Goal: Information Seeking & Learning: Check status

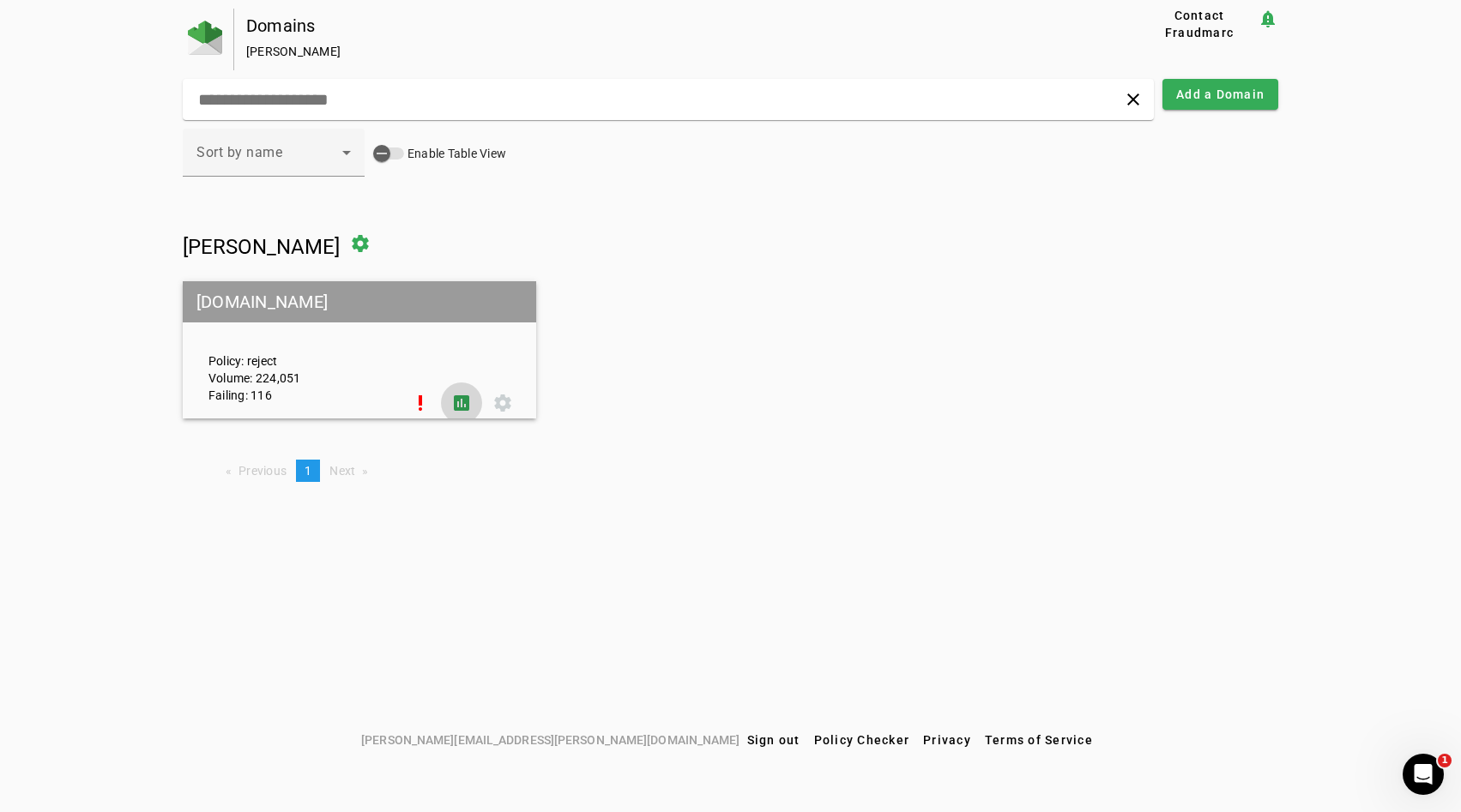
click at [455, 405] on span at bounding box center [461, 402] width 41 height 41
click at [331, 380] on div "Policy: reject Volume: 224,051 Failing: 116" at bounding box center [297, 350] width 204 height 107
click at [413, 405] on span at bounding box center [420, 402] width 41 height 41
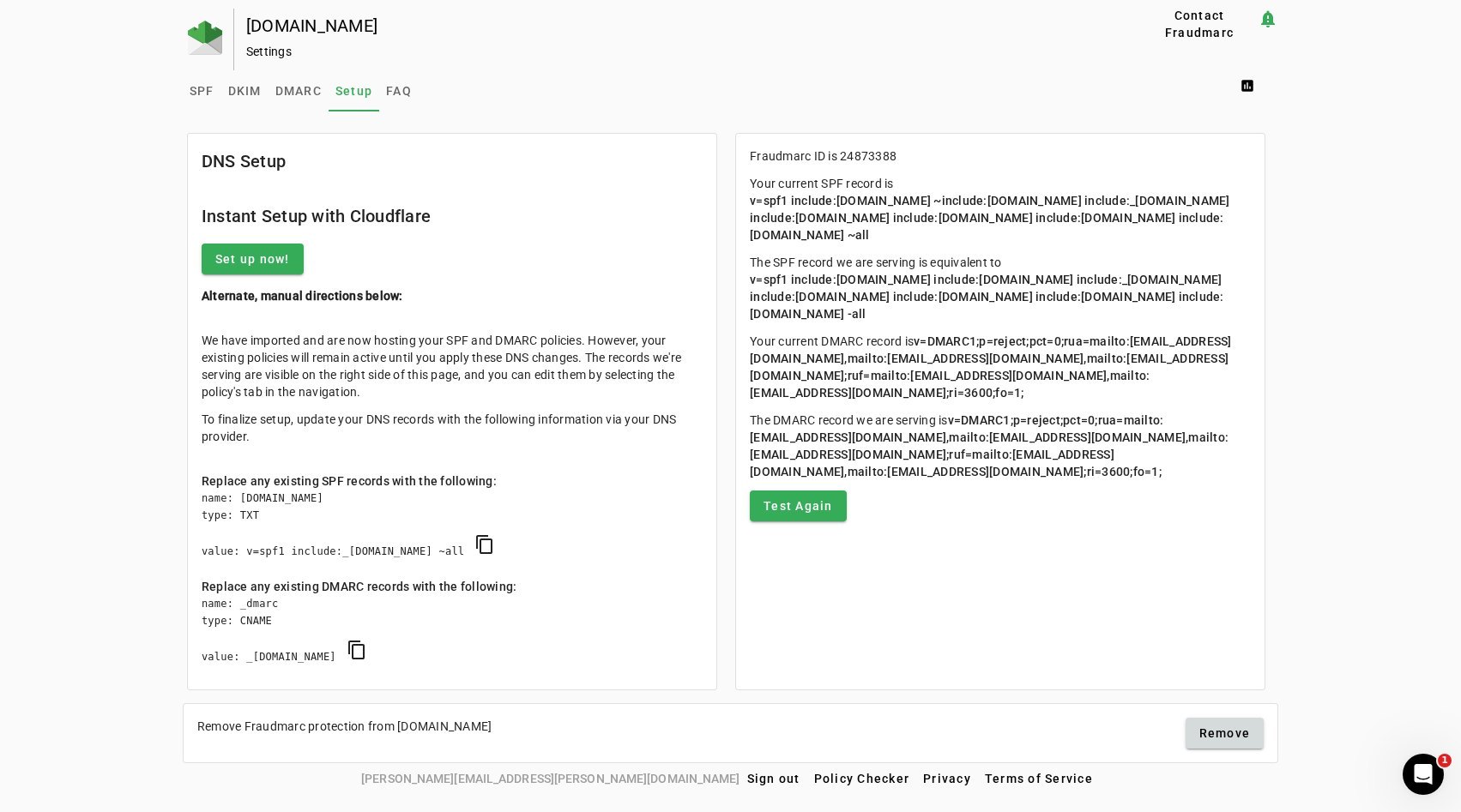
click at [304, 113] on mat-sidenav-content "SPF DKIM DMARC Setup FAQ assessment DNS Setup Instant Setup with Cloudflare Set…" at bounding box center [730, 417] width 1096 height 693
click at [304, 89] on span "DMARC" at bounding box center [298, 91] width 46 height 12
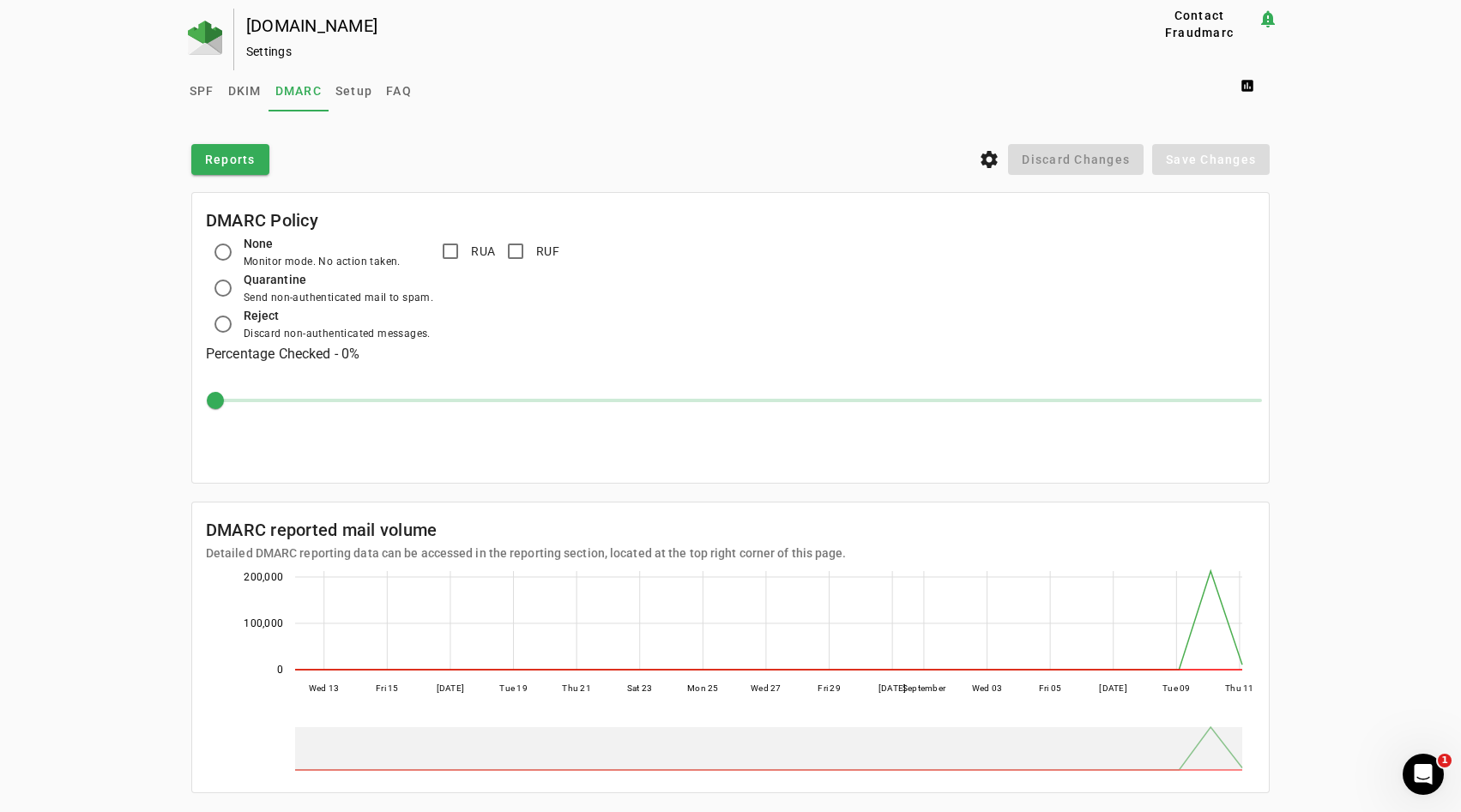
scroll to position [33, 0]
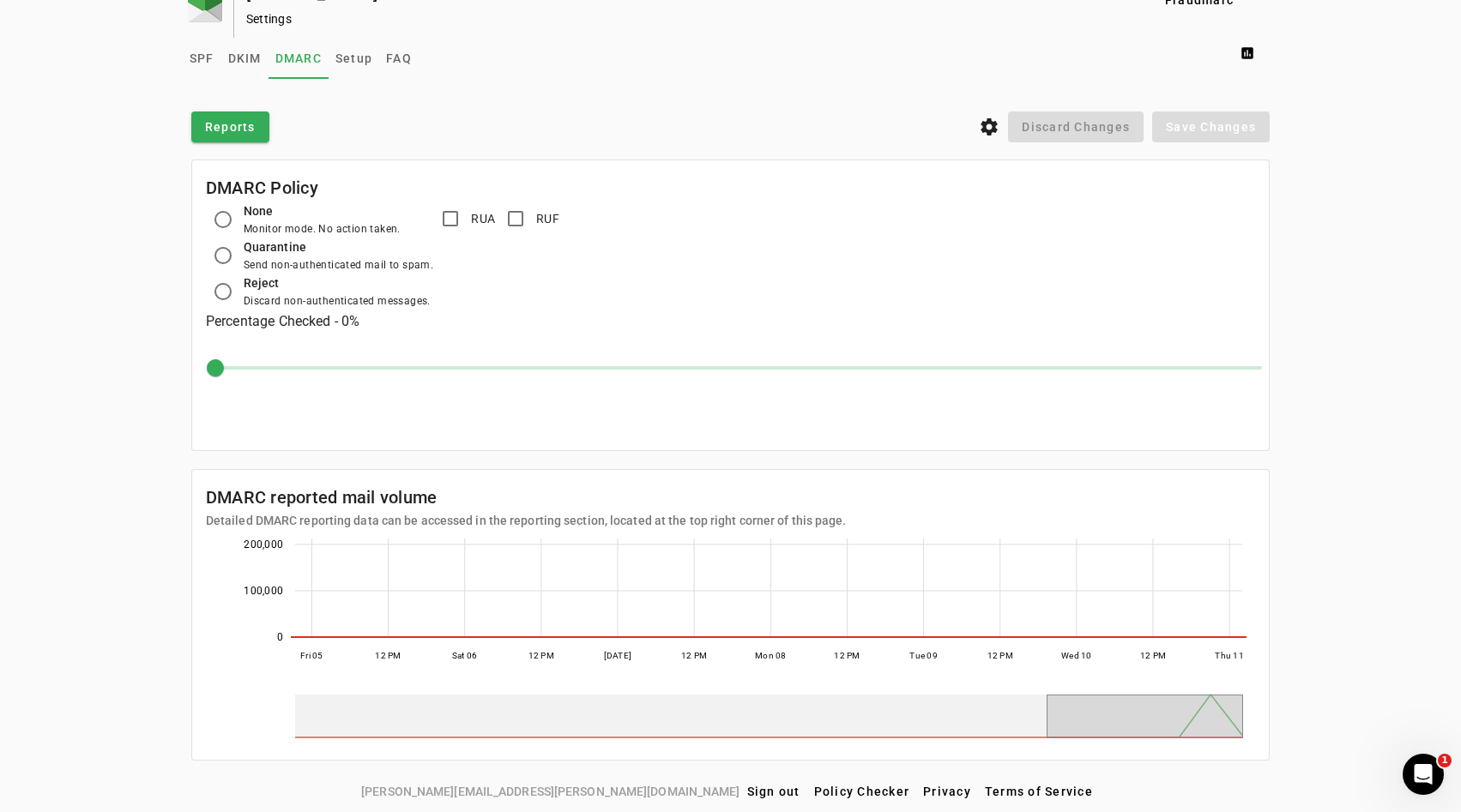
drag, startPoint x: 1046, startPoint y: 710, endPoint x: 1253, endPoint y: 709, distance: 207.0
click at [1253, 709] on icon "Fri 05 Fri 05 12 PM 12 PM Sat 06 Sat 06 12 PM 12 PM Sep [DATE] 12 PM 12 PM Mon …" at bounding box center [730, 637] width 1049 height 216
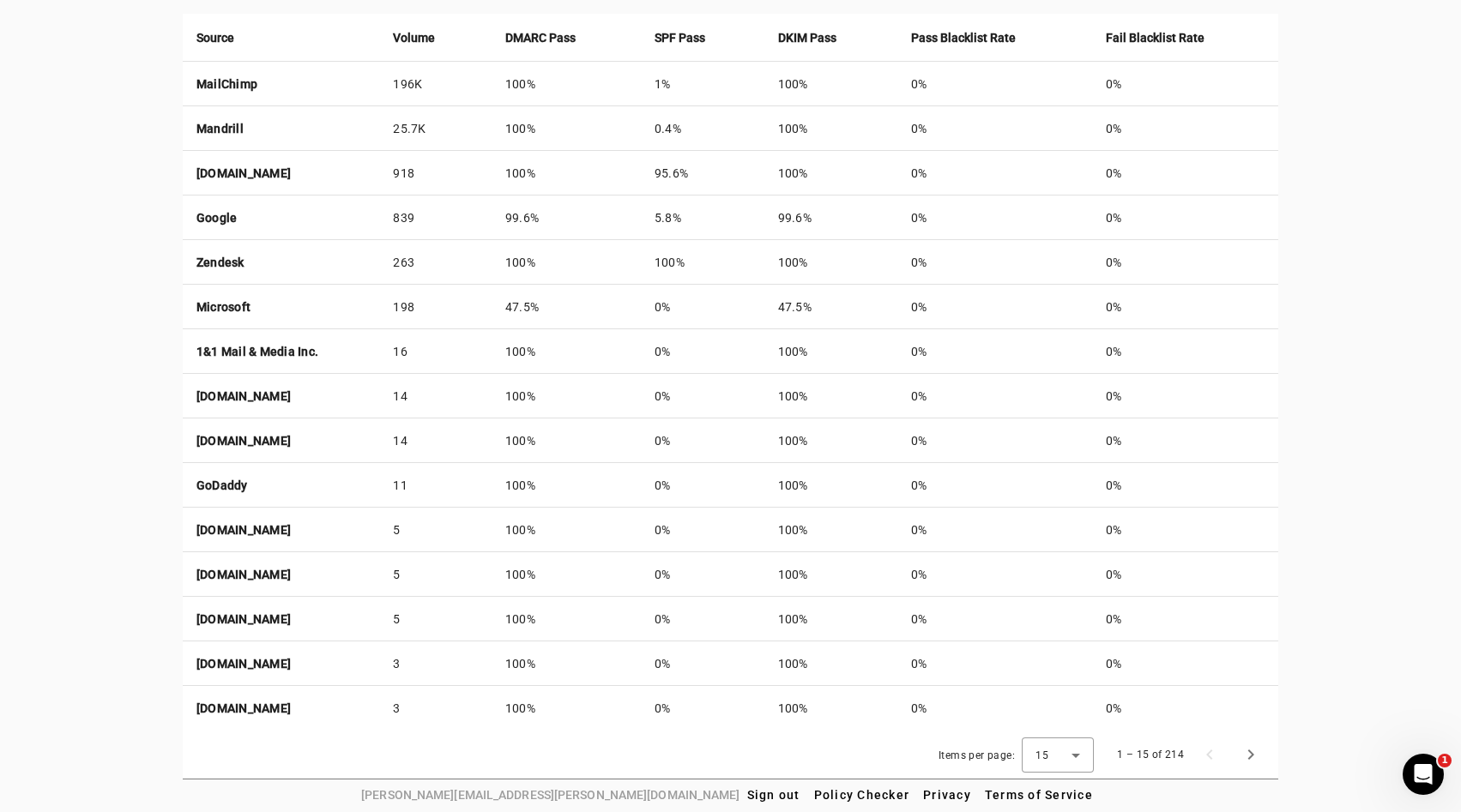
scroll to position [678, 0]
click at [1033, 755] on div "15" at bounding box center [1058, 754] width 72 height 35
click at [1050, 710] on span "50" at bounding box center [1045, 705] width 16 height 20
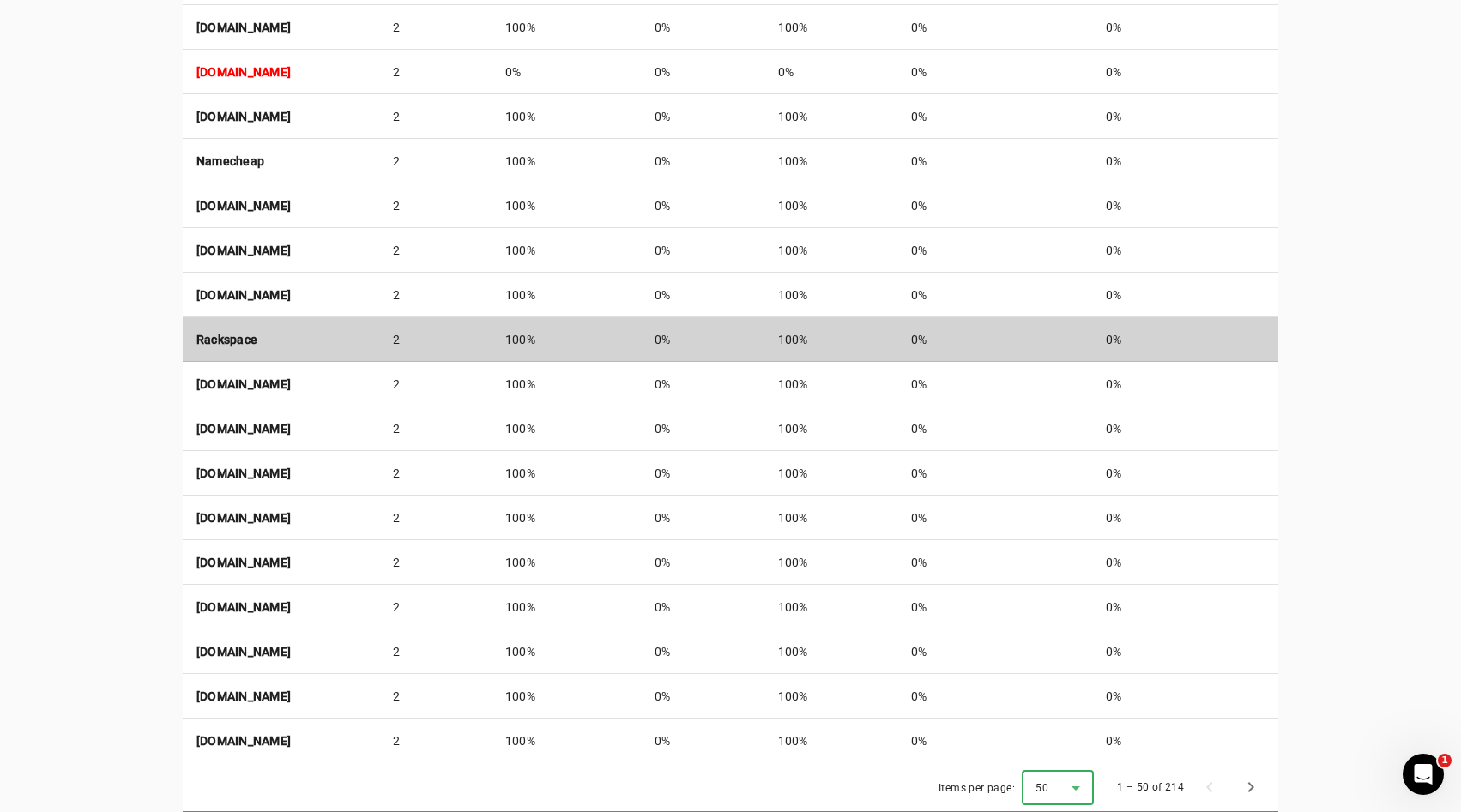
scroll to position [2216, 0]
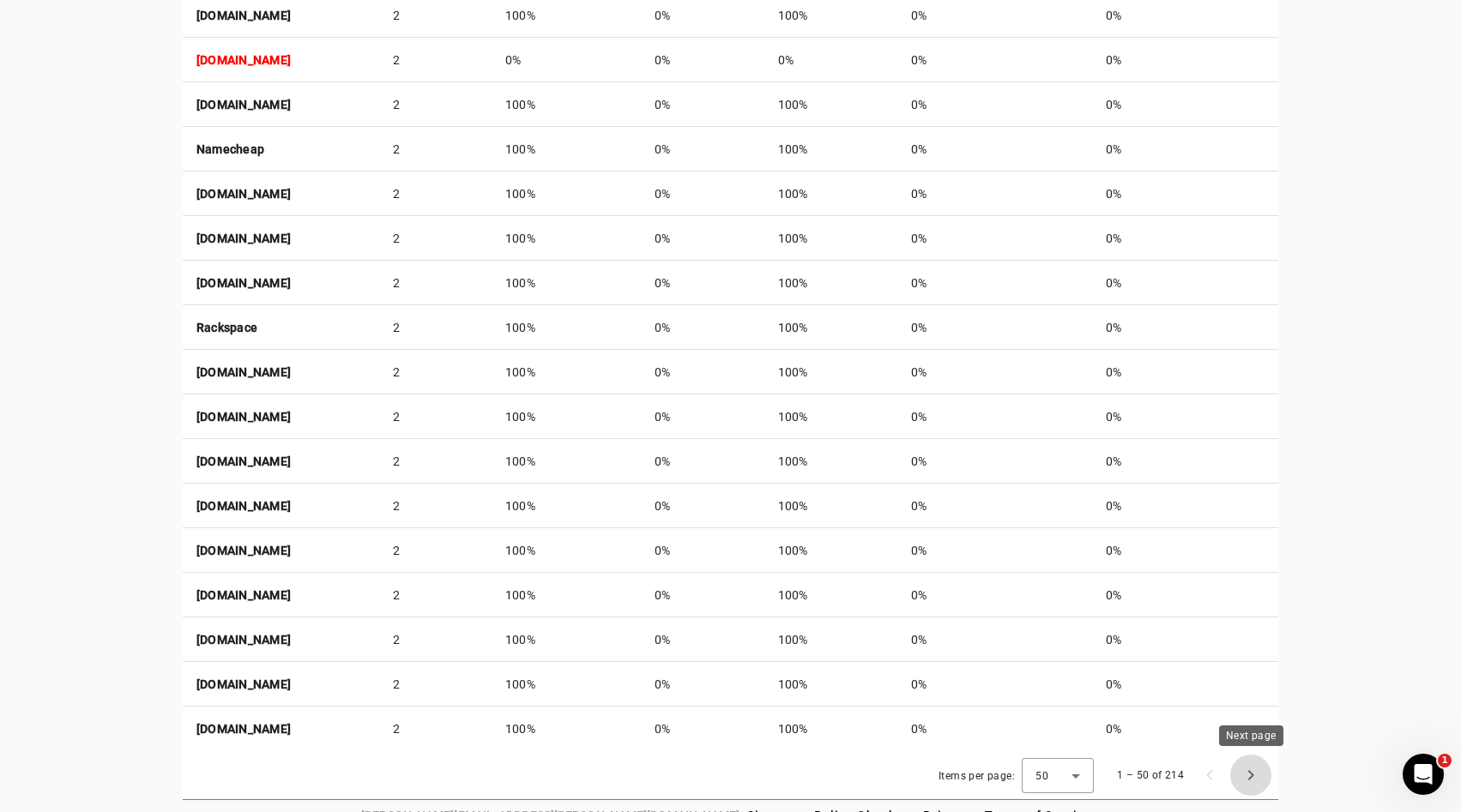
click at [1243, 777] on span "Next page" at bounding box center [1250, 775] width 41 height 41
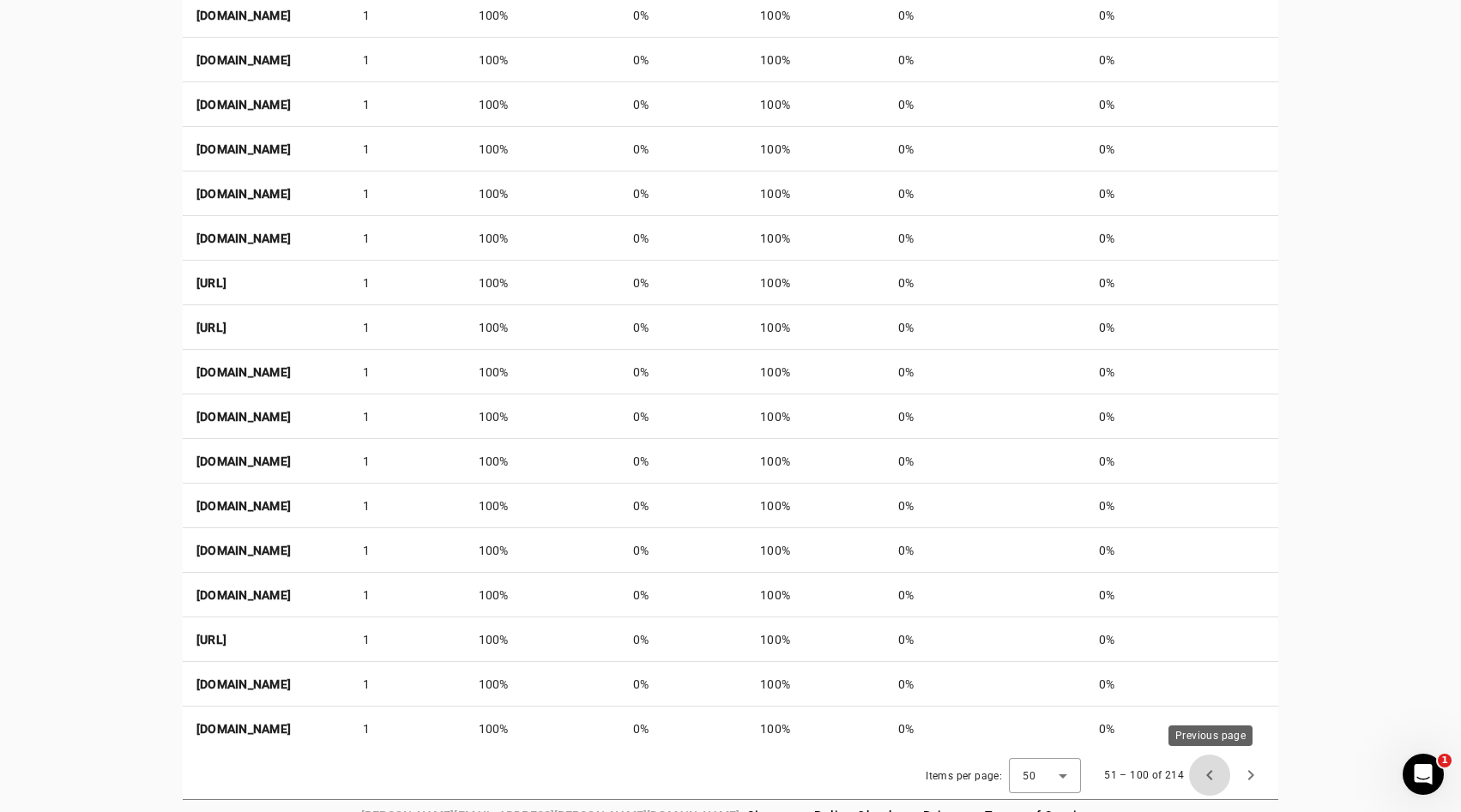
click at [1204, 771] on span "Previous page" at bounding box center [1209, 775] width 41 height 41
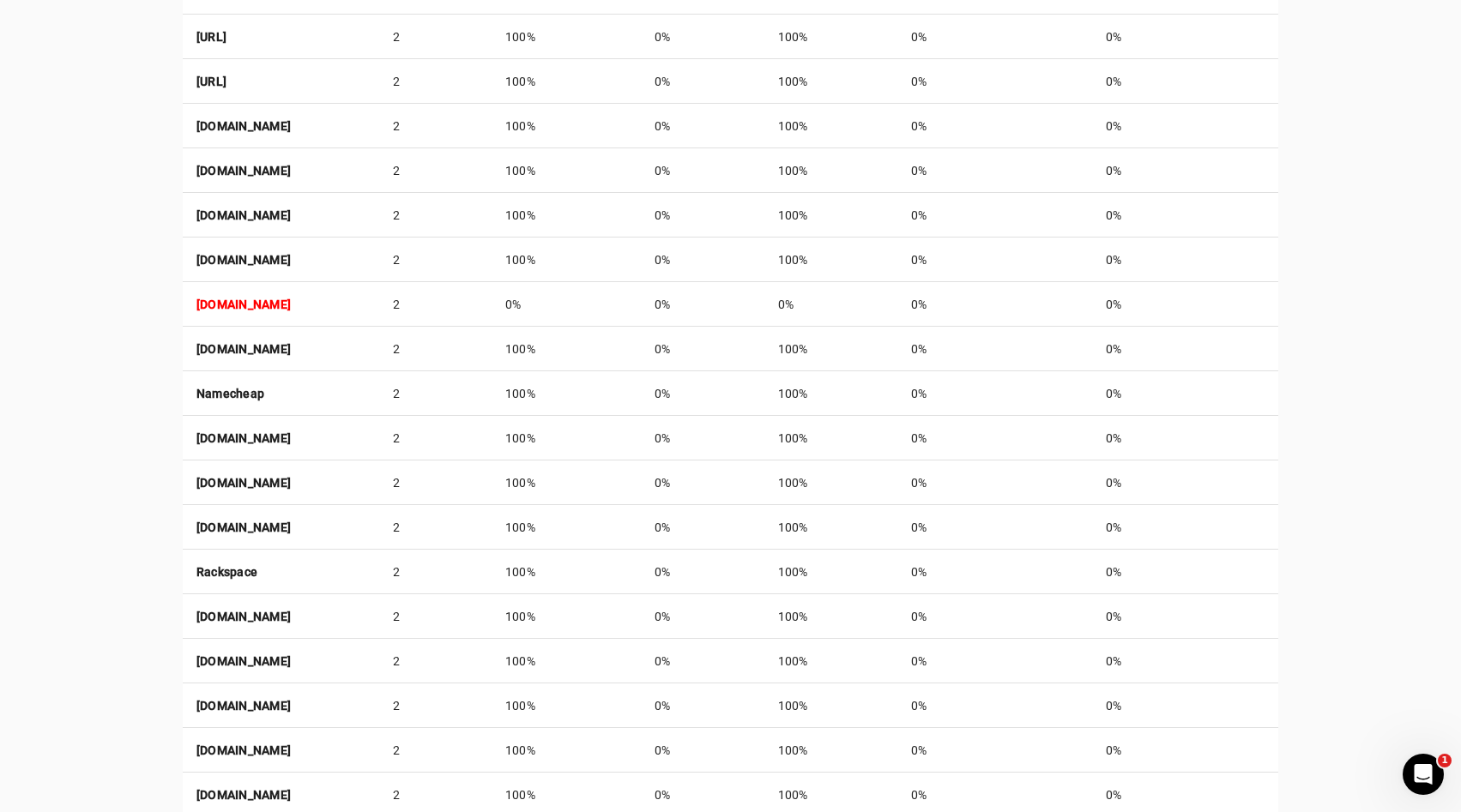
scroll to position [1919, 0]
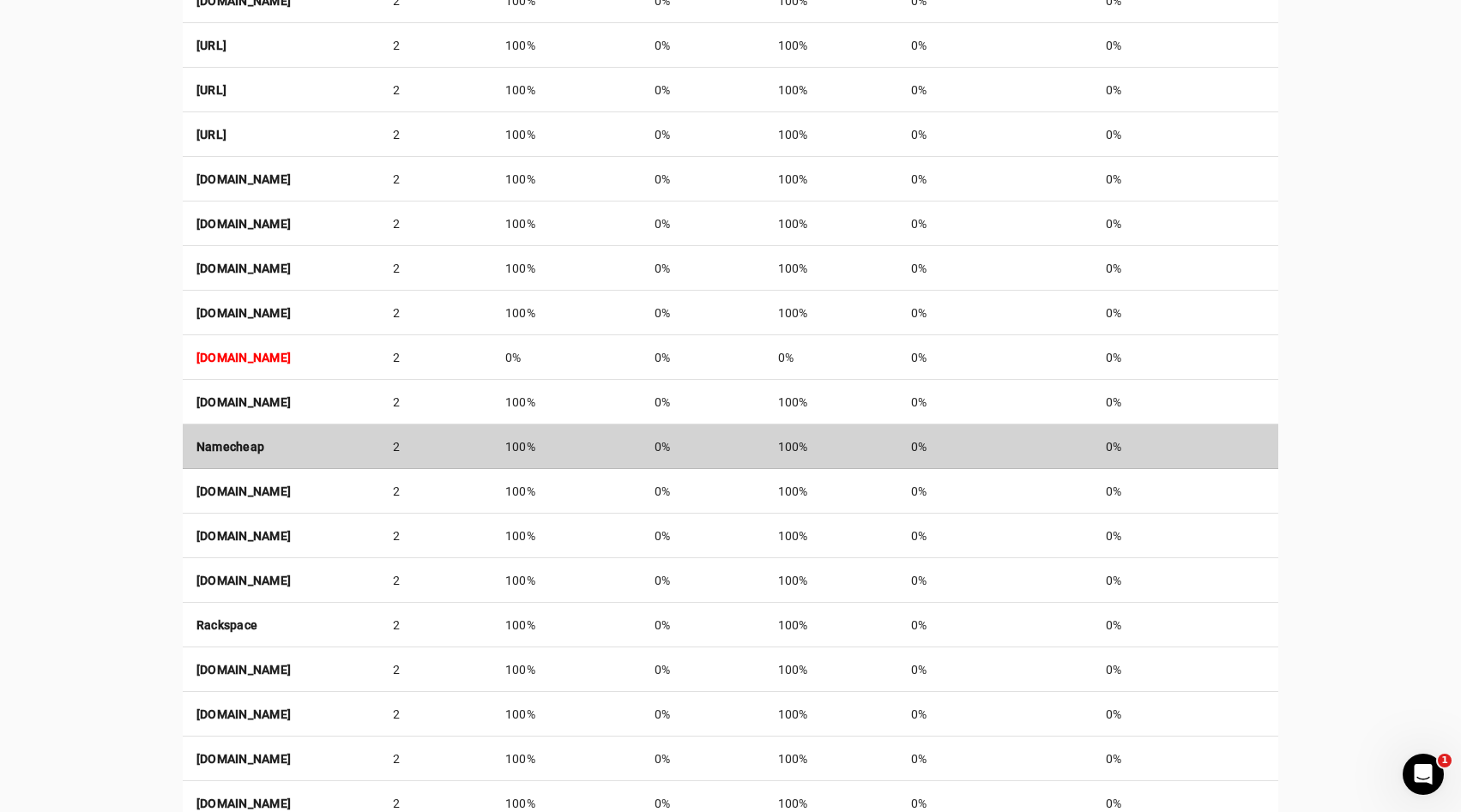
click at [641, 444] on td "100%" at bounding box center [566, 447] width 149 height 45
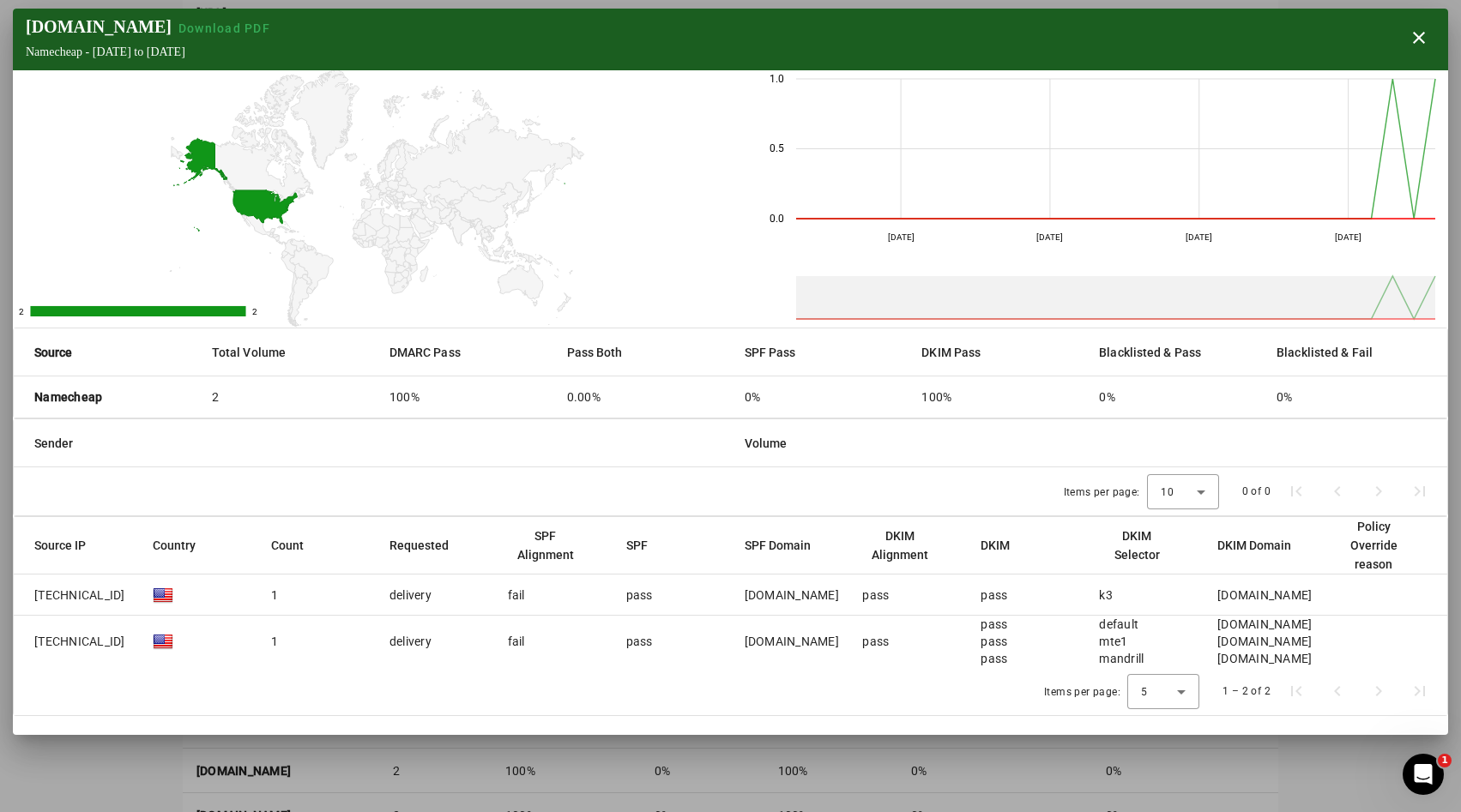
scroll to position [1984, 0]
click at [755, 587] on div "[DOMAIN_NAME]" at bounding box center [791, 595] width 94 height 17
copy div "[DOMAIN_NAME]"
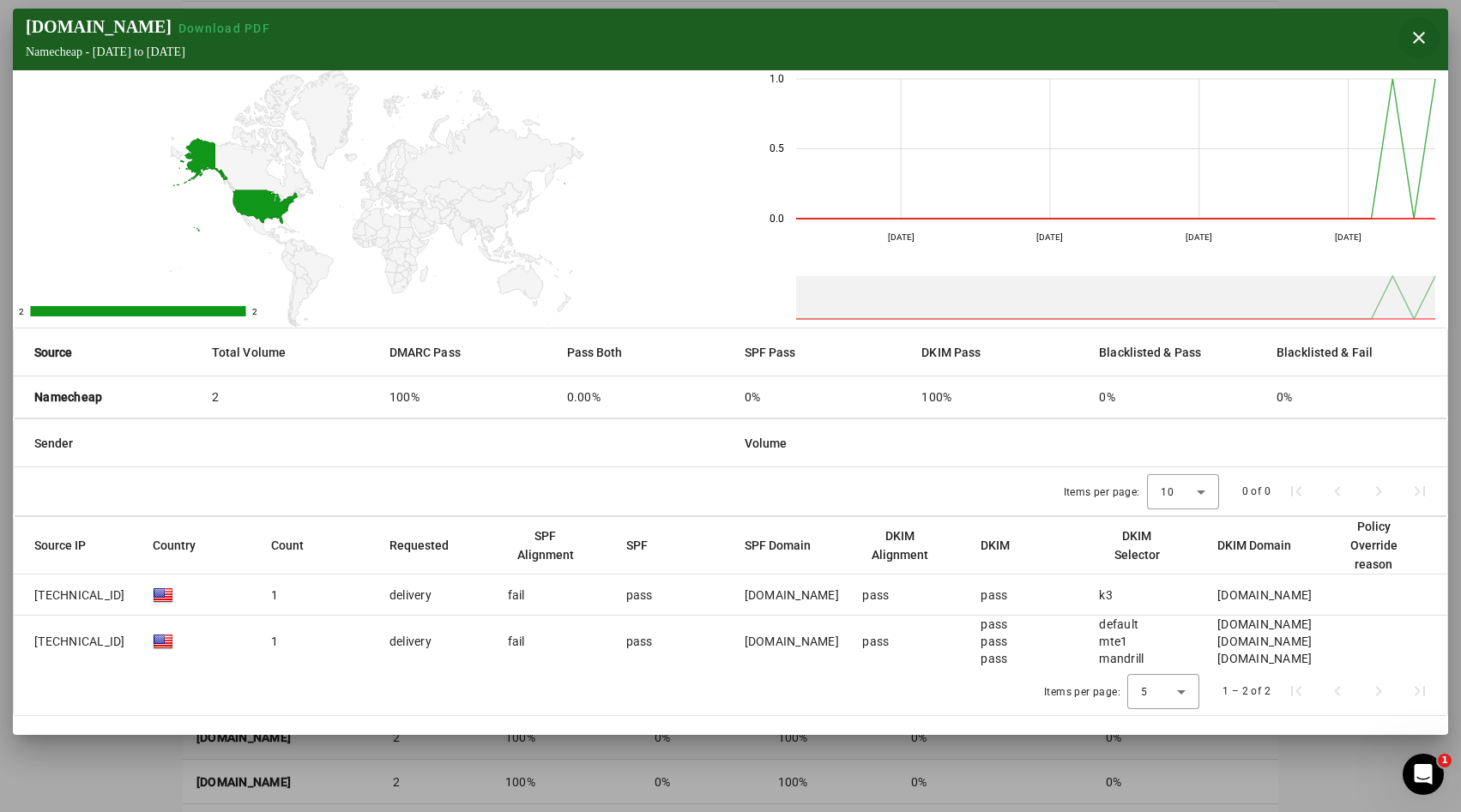
click at [1419, 33] on span "button" at bounding box center [1419, 37] width 41 height 41
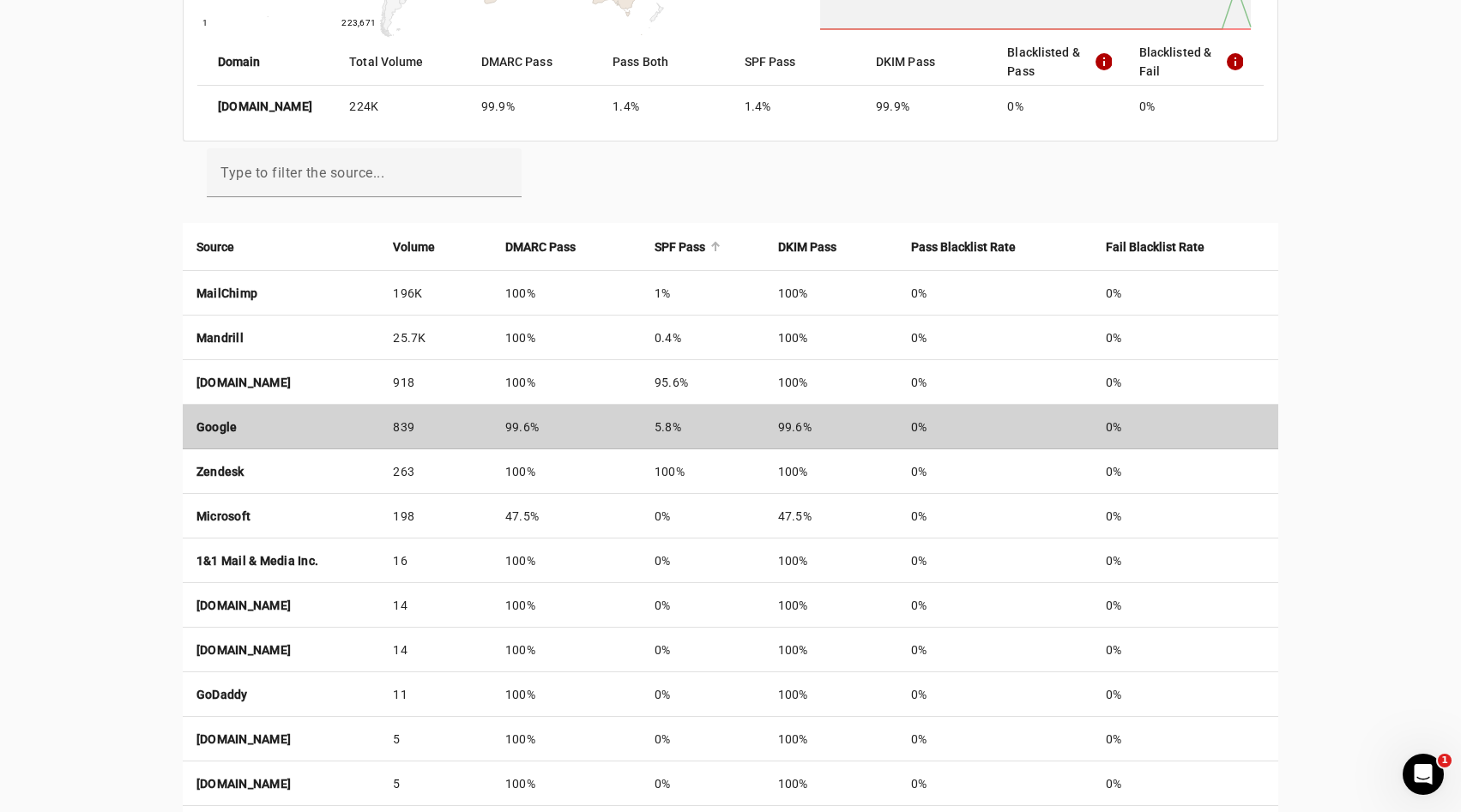
scroll to position [469, 0]
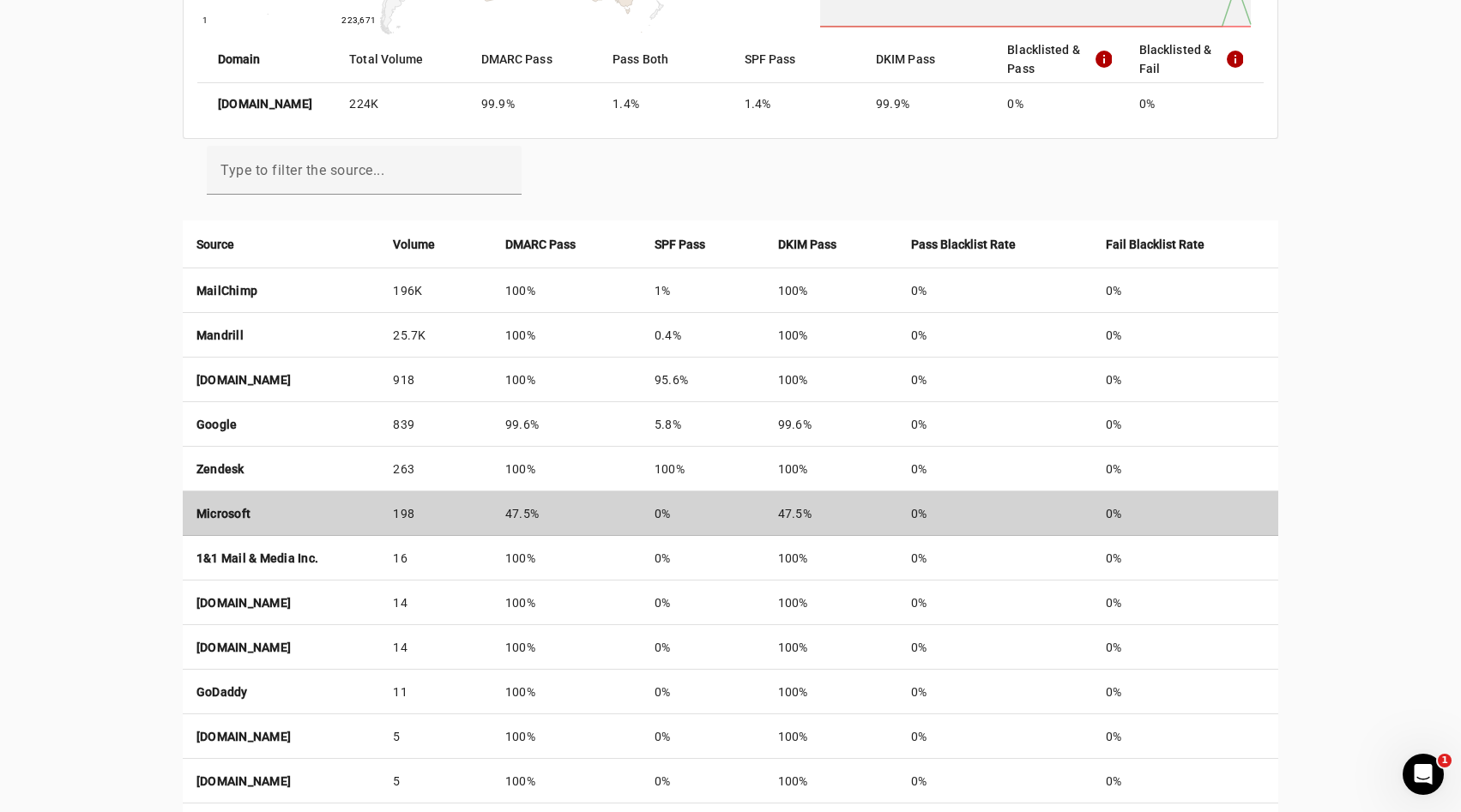
click at [491, 494] on td "198" at bounding box center [434, 514] width 111 height 45
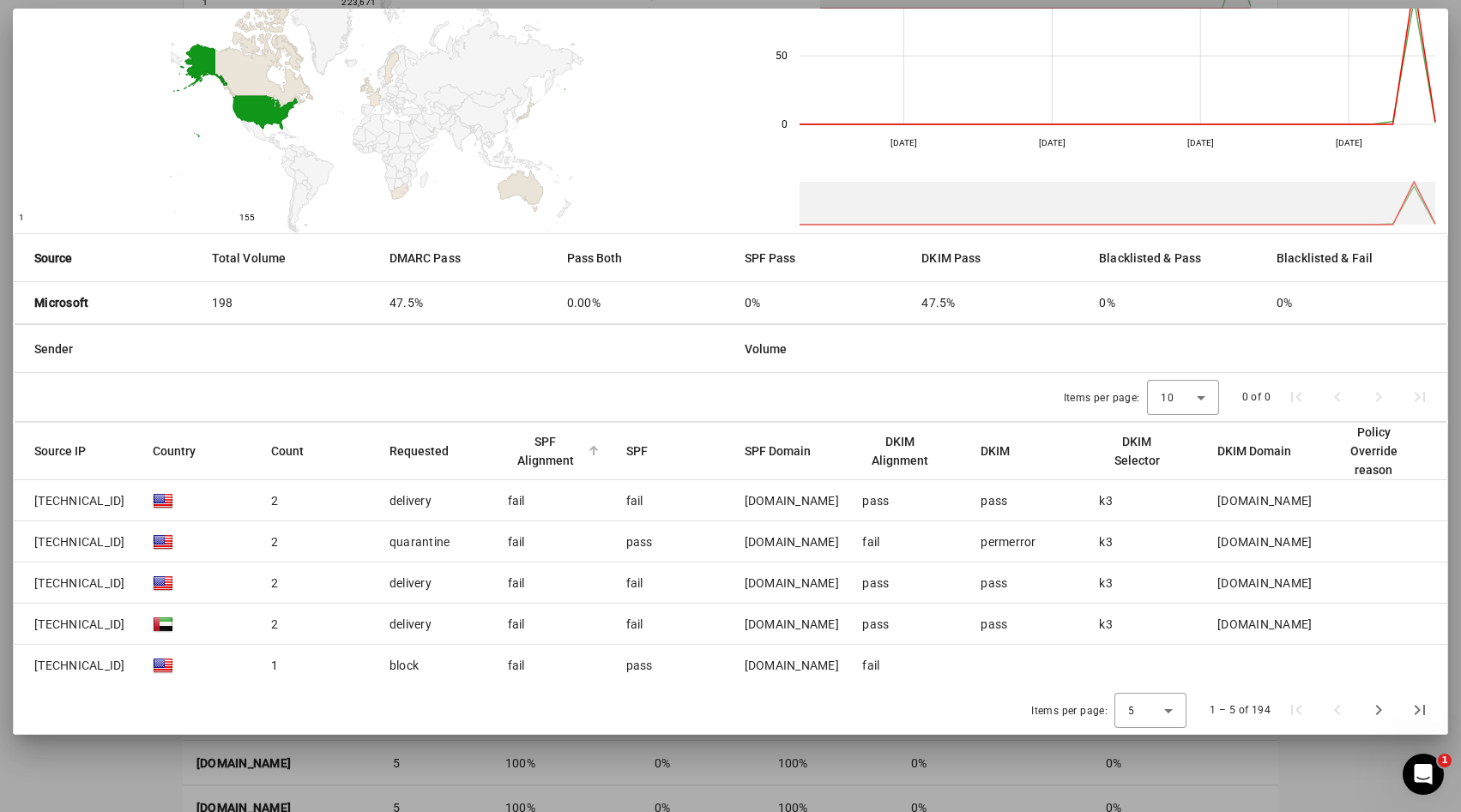
scroll to position [497, 0]
click at [616, 544] on mat-cell "pass" at bounding box center [672, 542] width 118 height 41
click at [1215, 538] on mat-cell "[DOMAIN_NAME]" at bounding box center [1262, 542] width 118 height 41
click at [1146, 691] on div "Items per page: 5 1 – 5 of 194" at bounding box center [731, 710] width 1434 height 48
click at [1145, 712] on div "5" at bounding box center [1146, 710] width 36 height 15
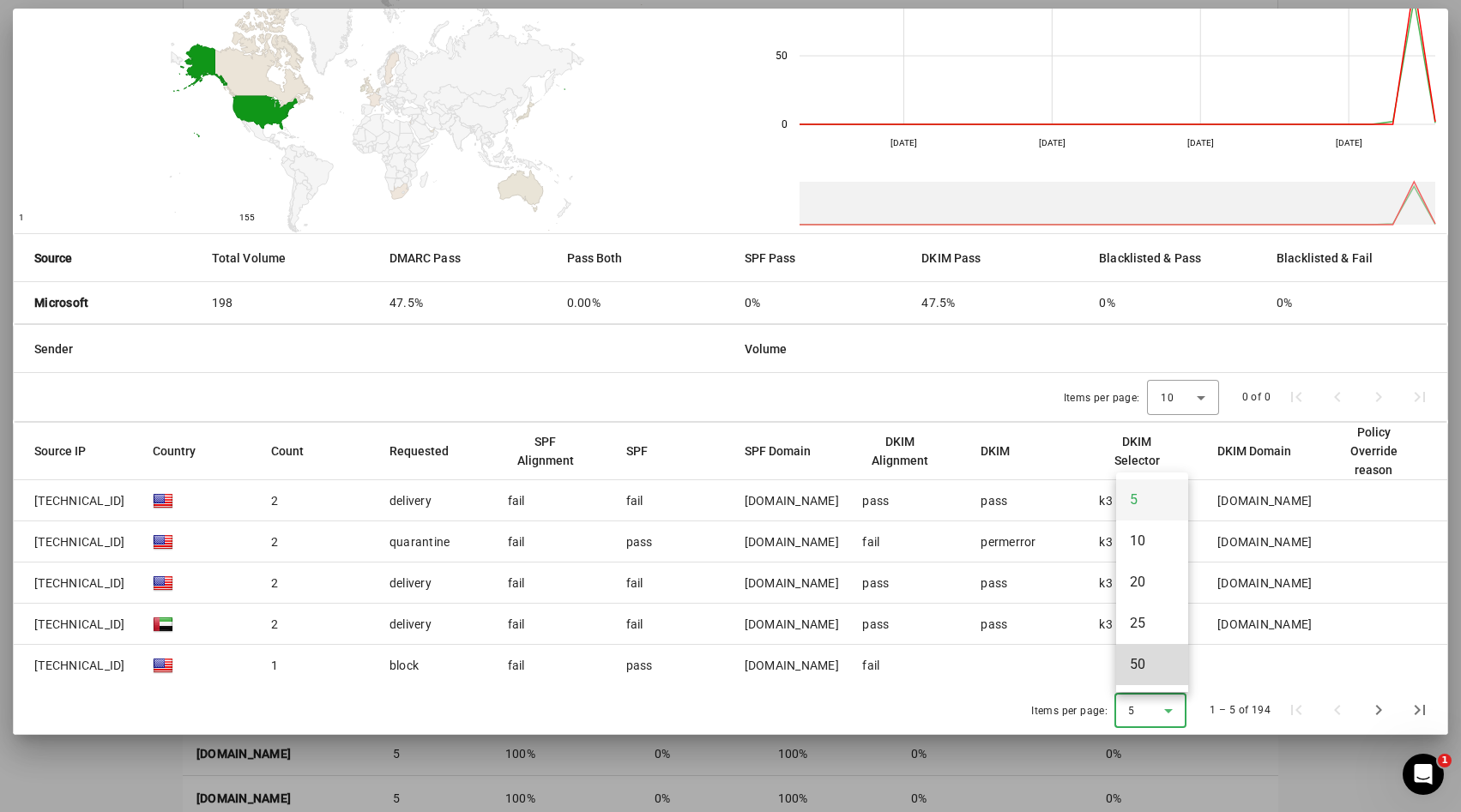
click at [1145, 680] on mat-option "50" at bounding box center [1152, 665] width 72 height 41
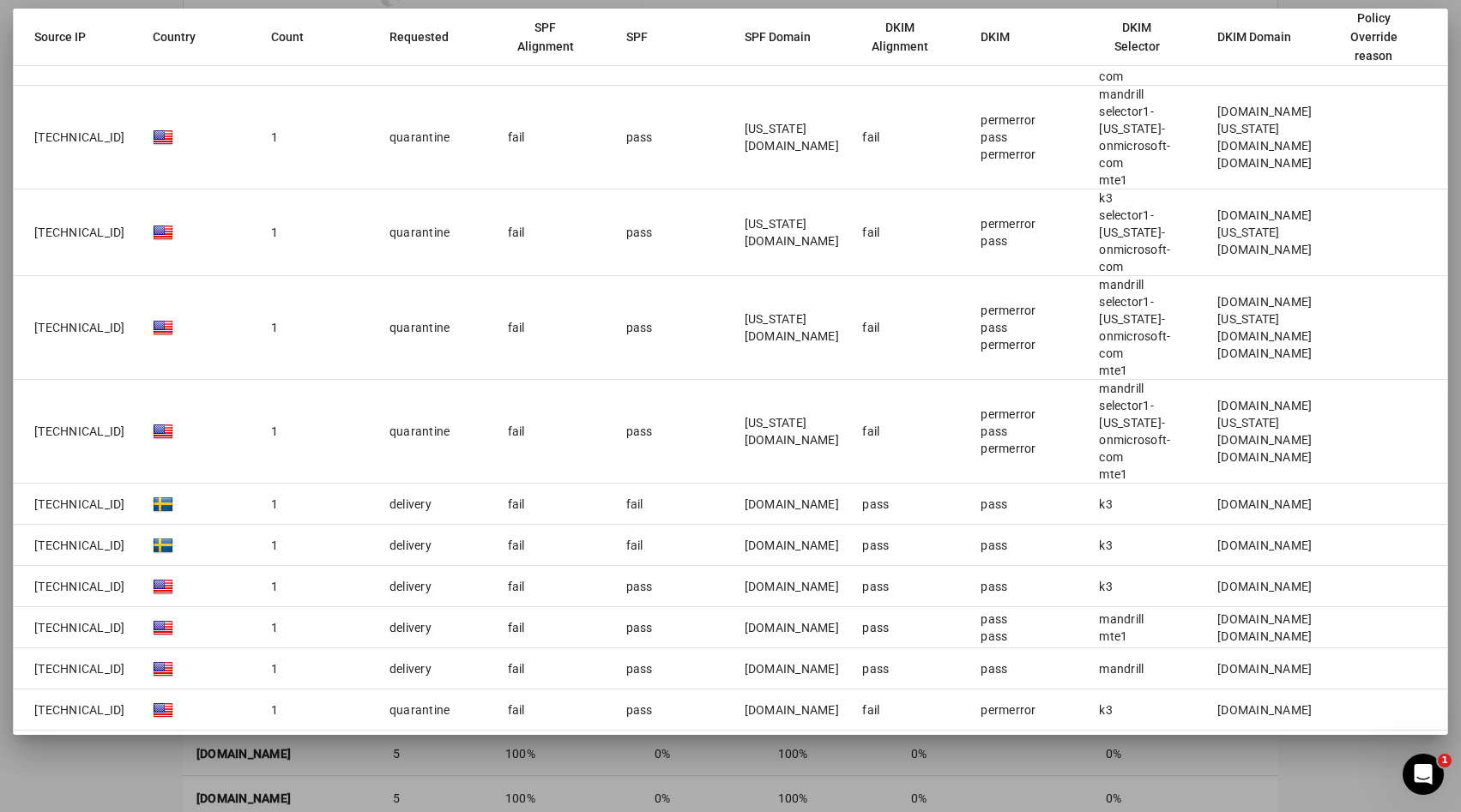
scroll to position [504, 0]
click at [1371, 775] on span "Next page" at bounding box center [1378, 795] width 41 height 41
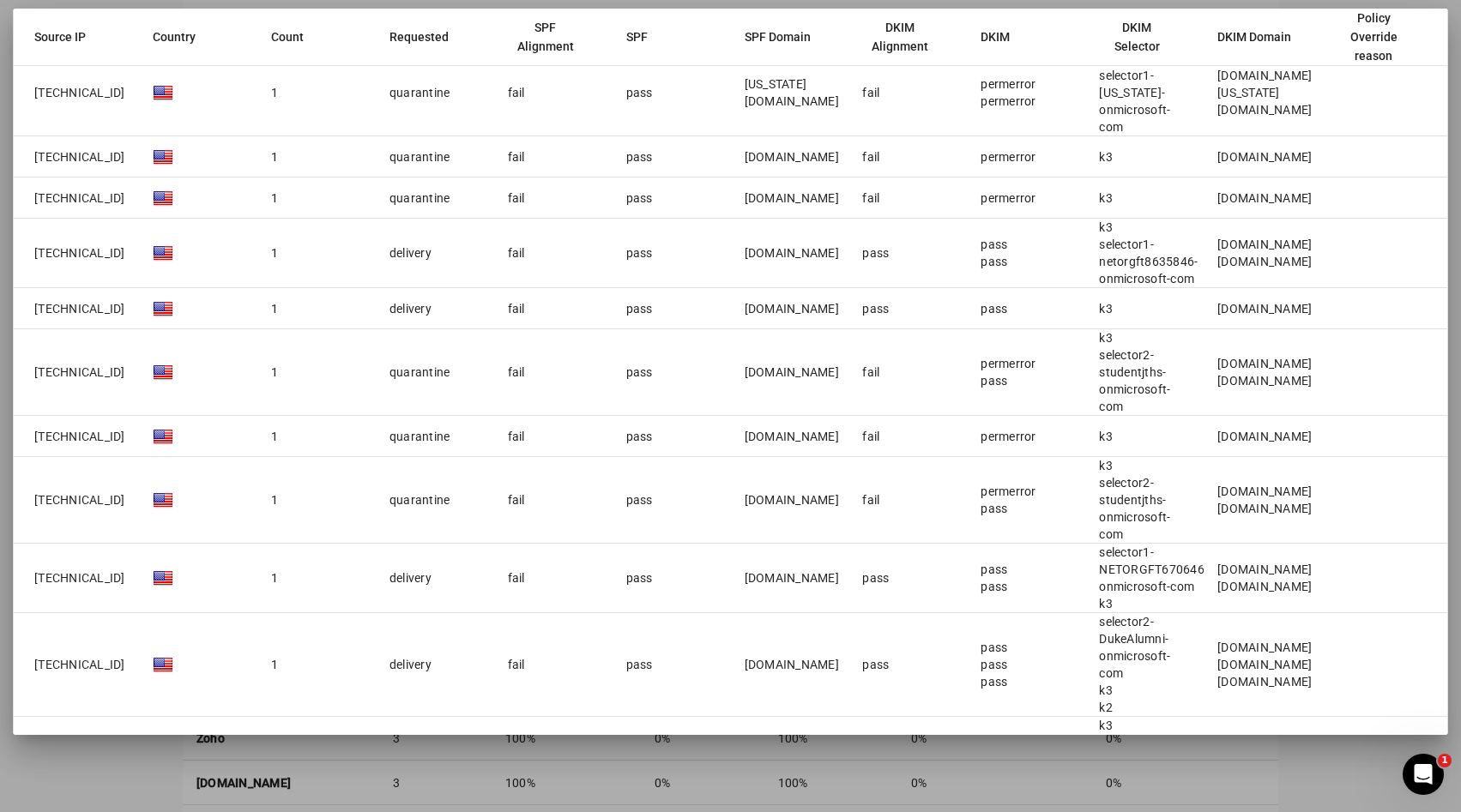
scroll to position [2990, 0]
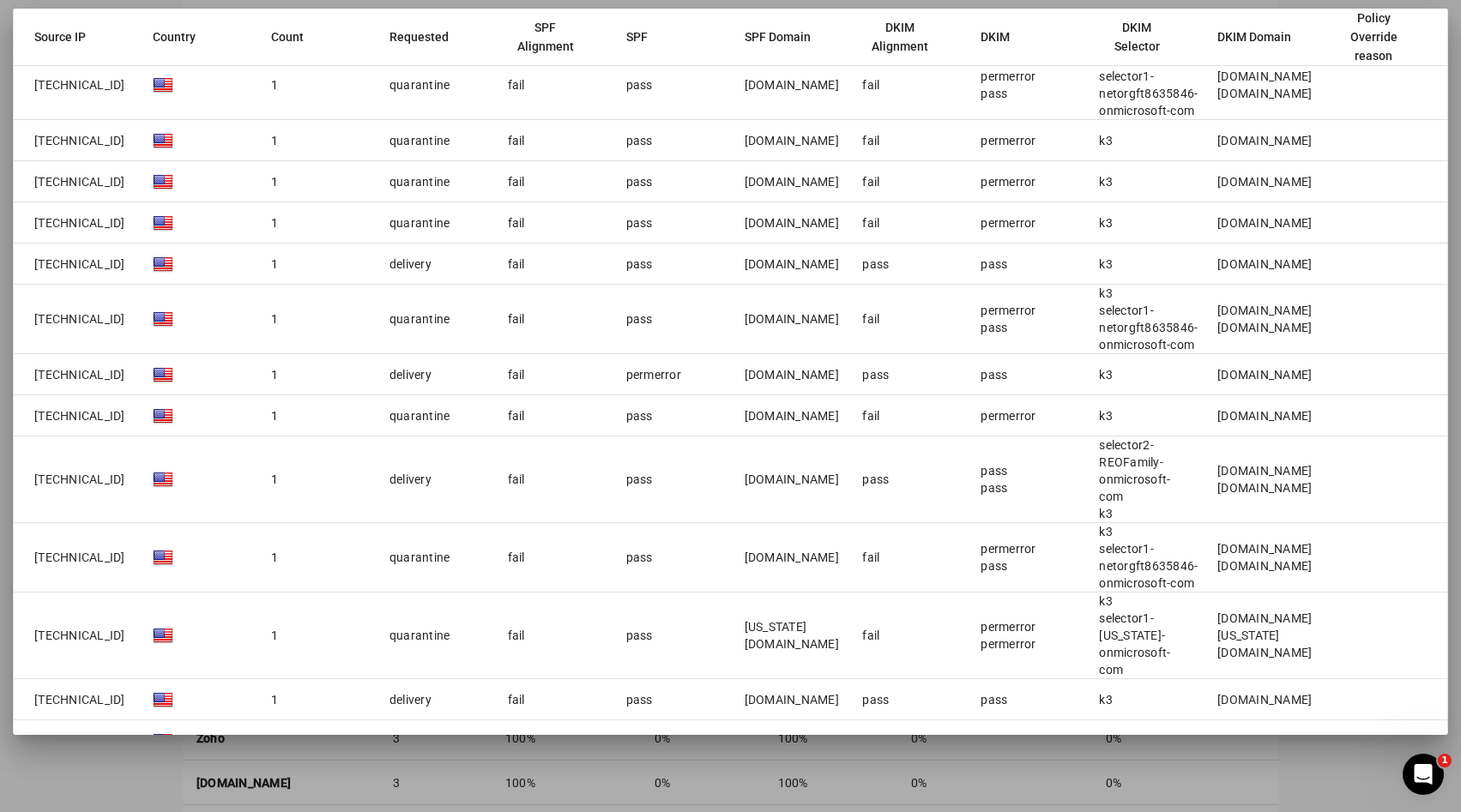
scroll to position [1274, 0]
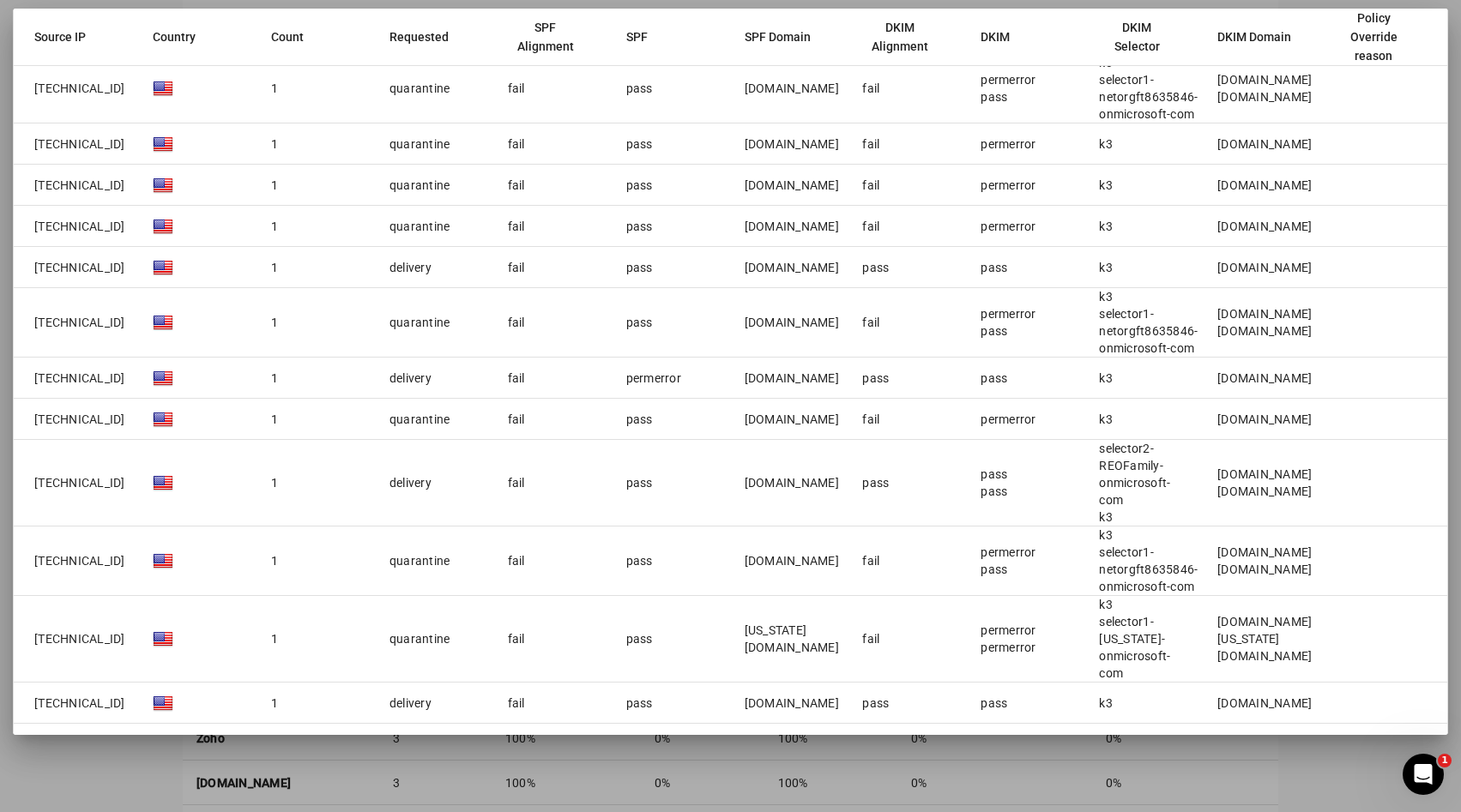
click at [1161, 771] on div at bounding box center [730, 406] width 1461 height 812
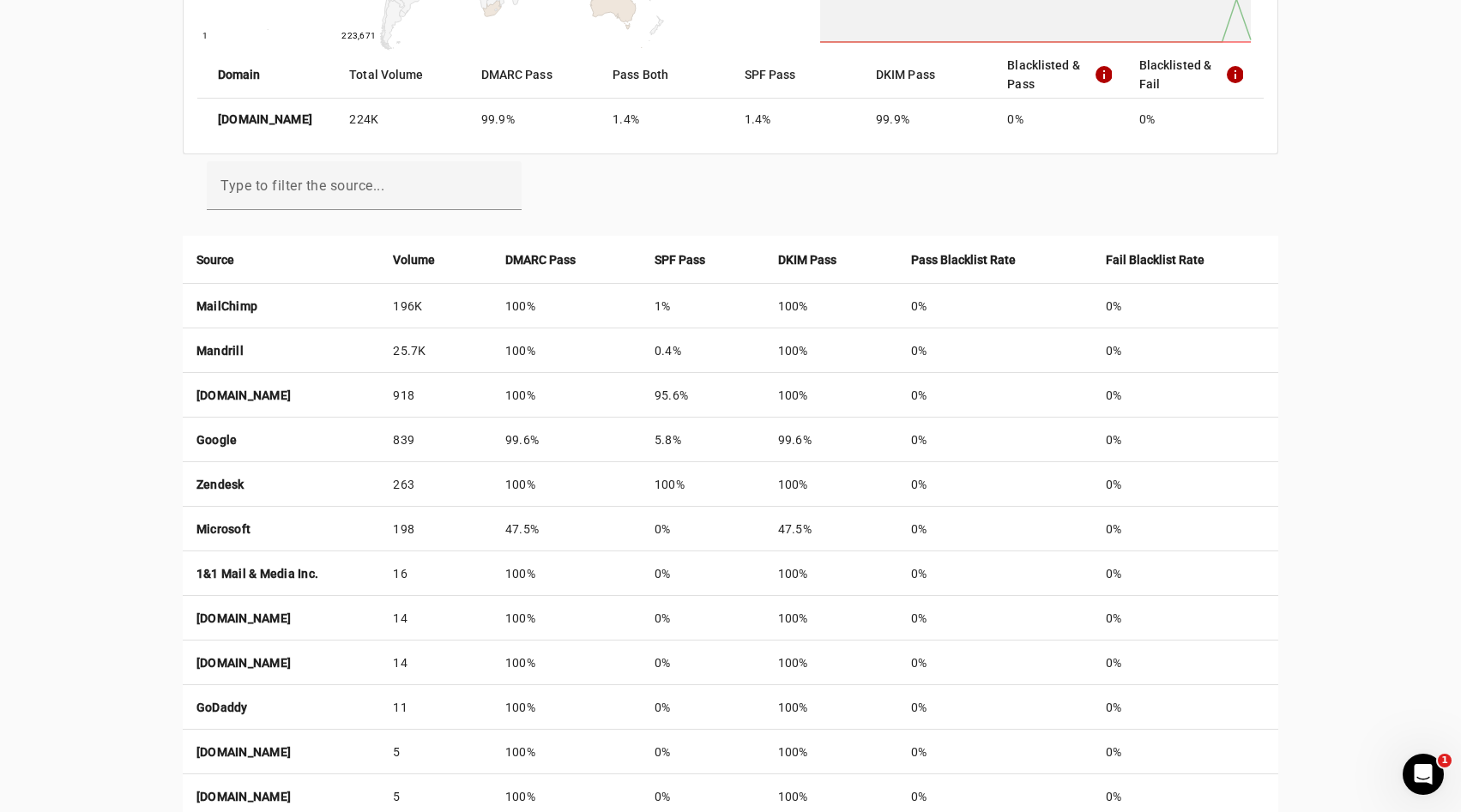
scroll to position [453, 0]
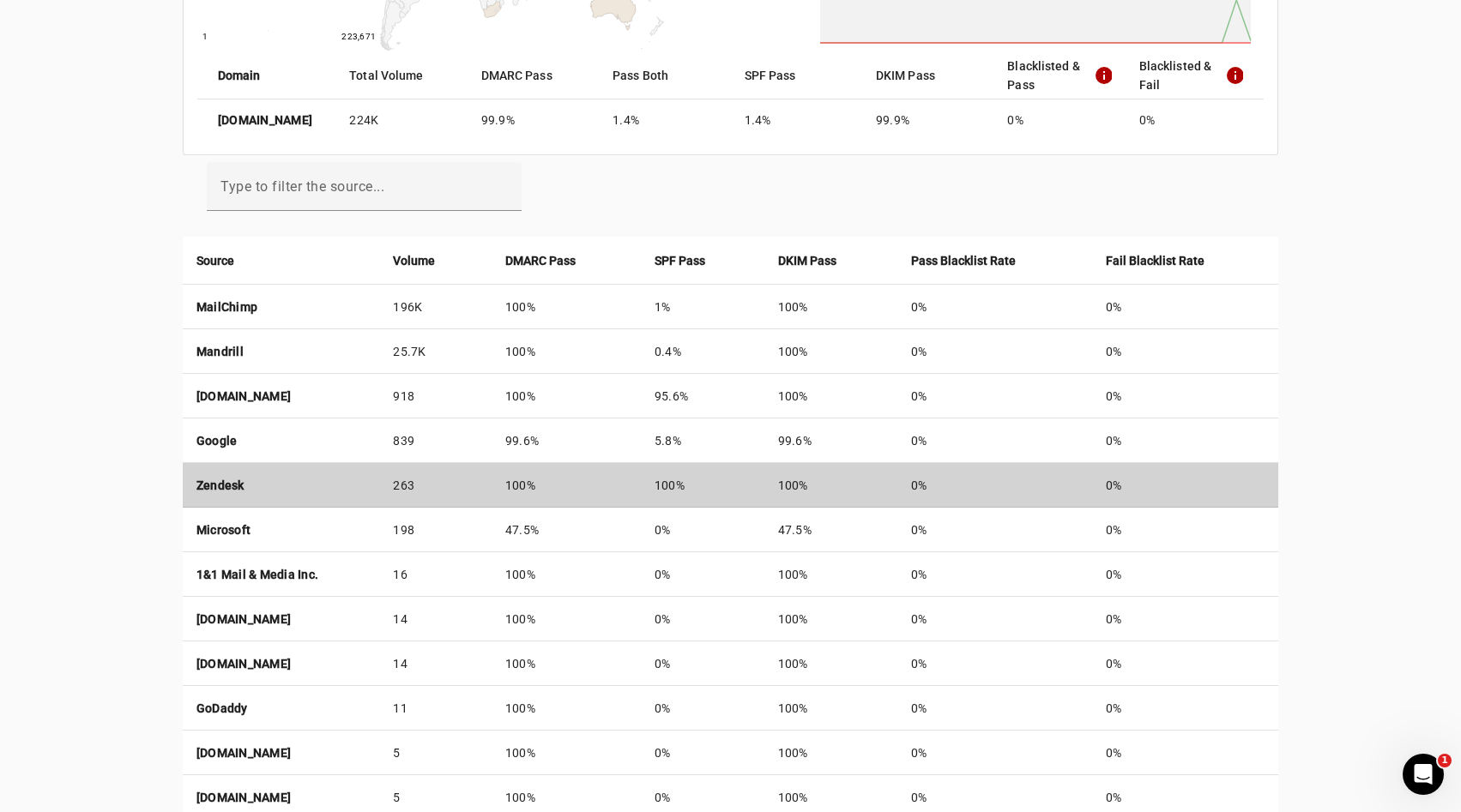
click at [641, 474] on td "100%" at bounding box center [566, 485] width 149 height 45
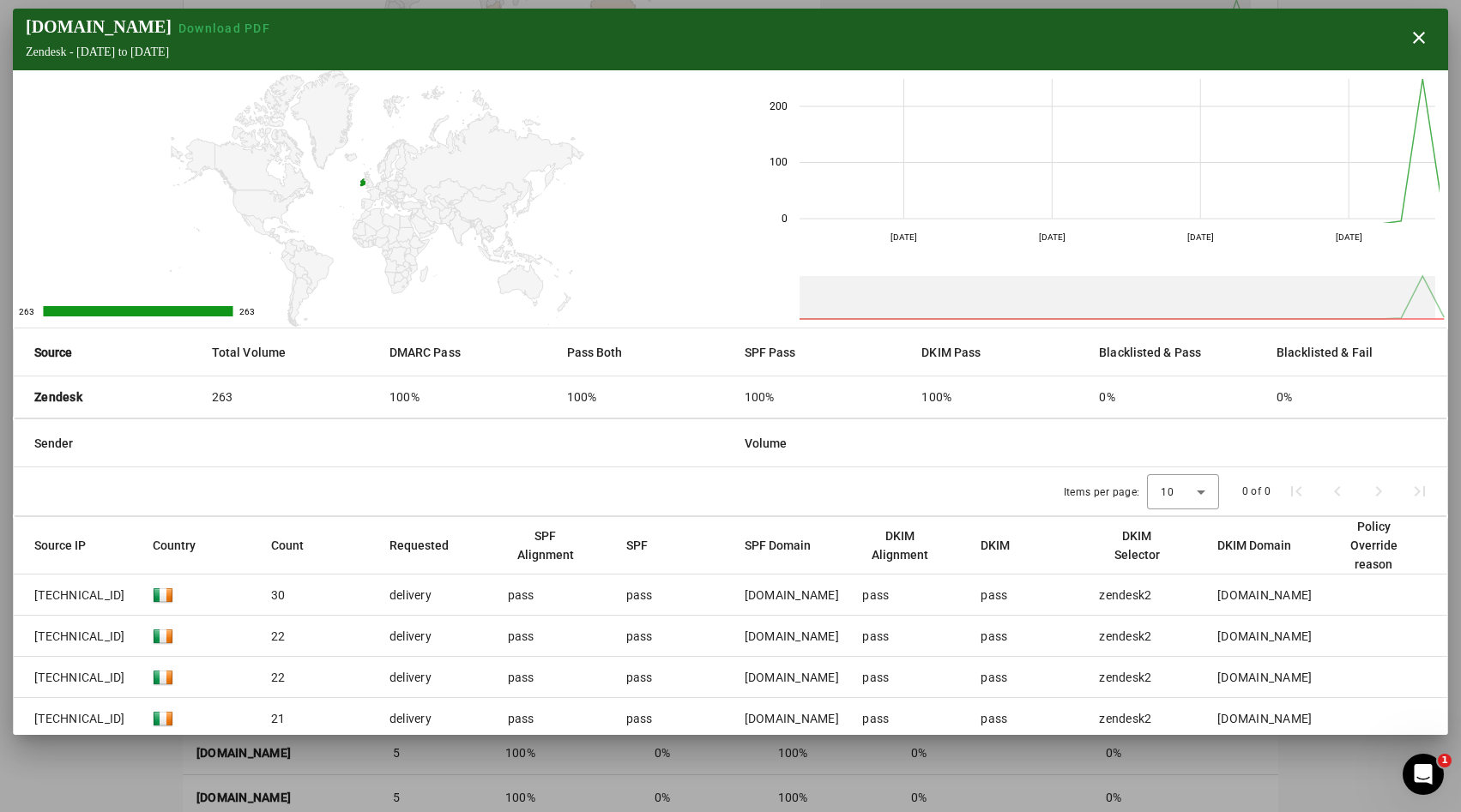
scroll to position [94, 0]
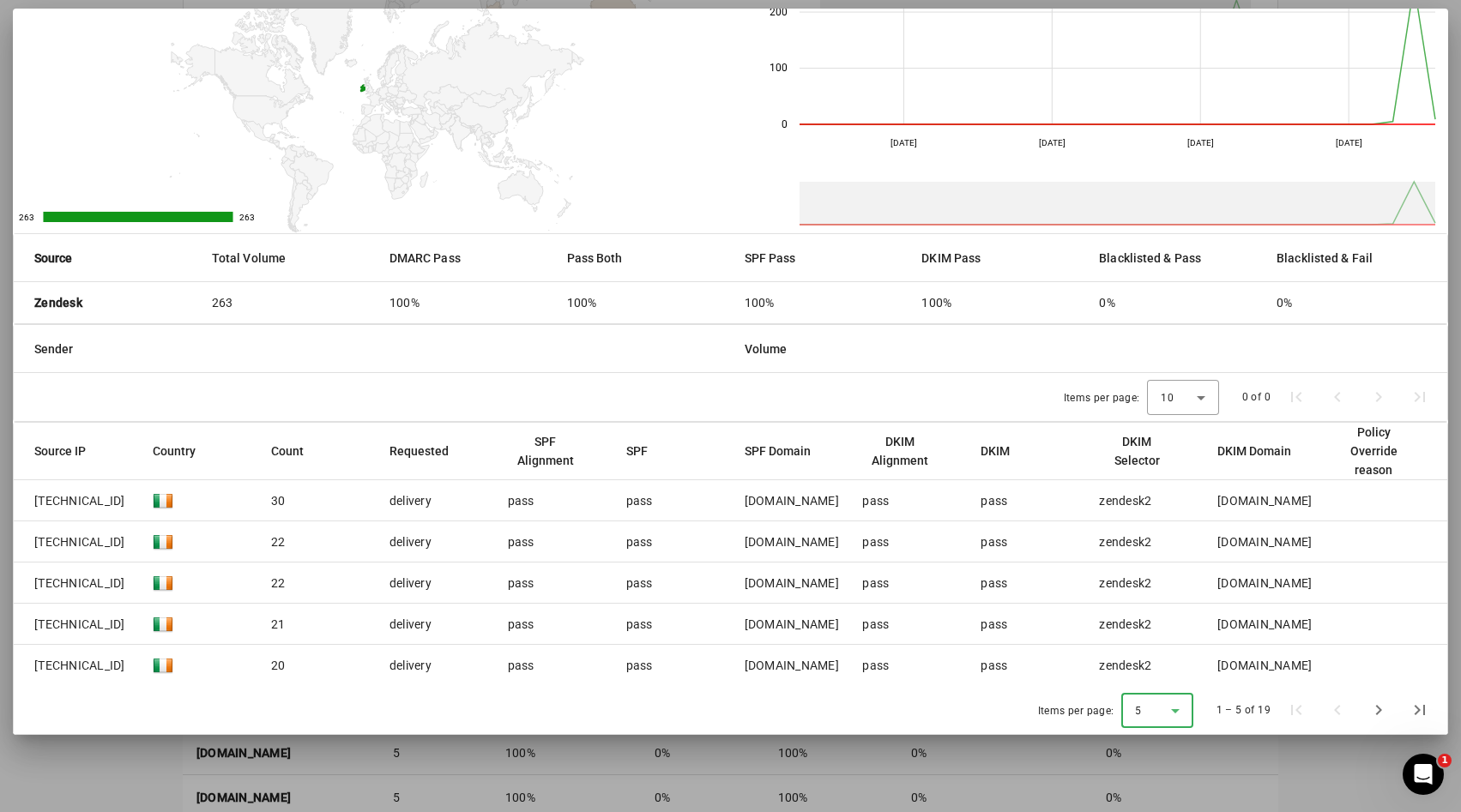
click at [1141, 709] on span "5" at bounding box center [1138, 711] width 7 height 12
click at [1145, 664] on span "50" at bounding box center [1143, 664] width 16 height 20
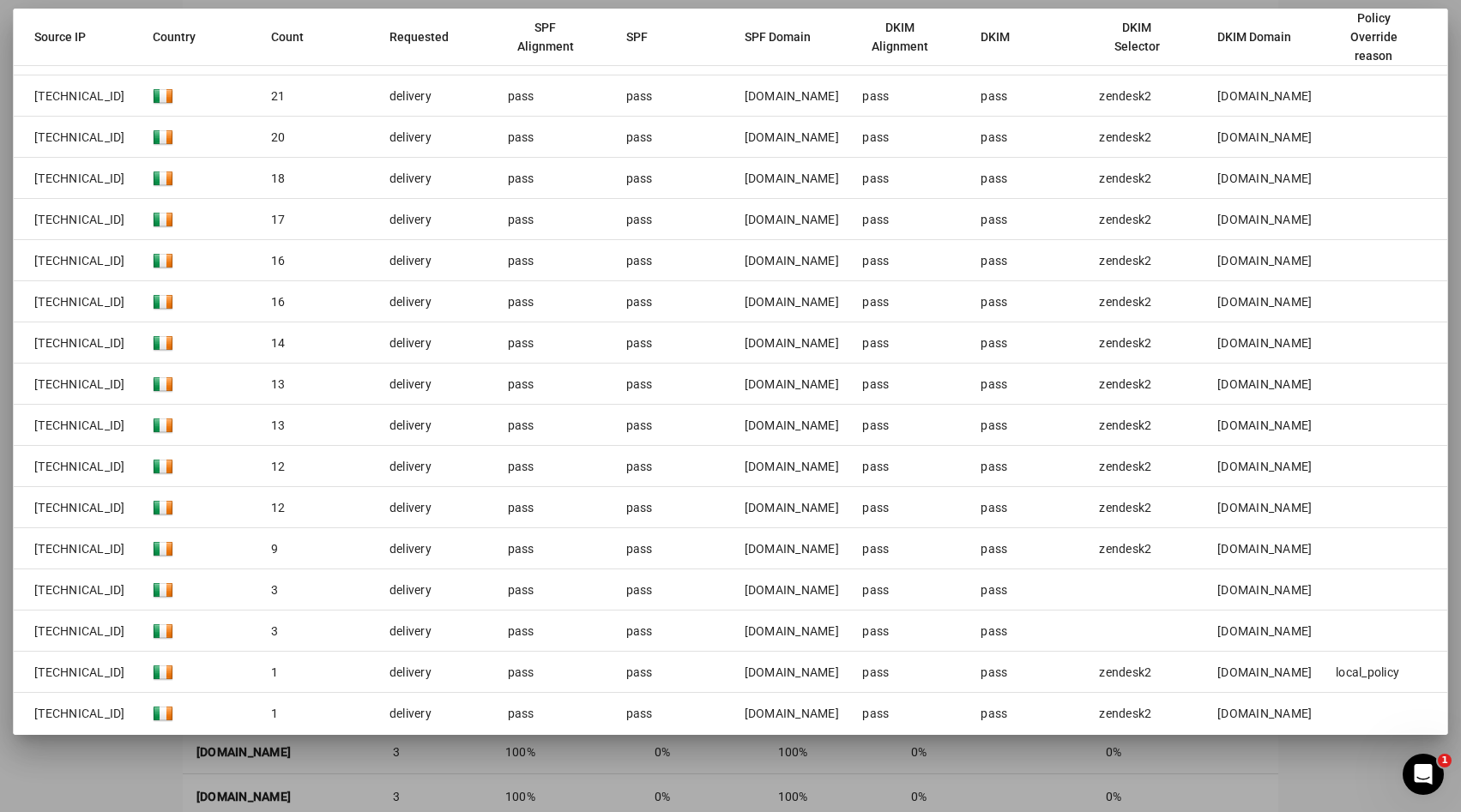
scroll to position [671, 0]
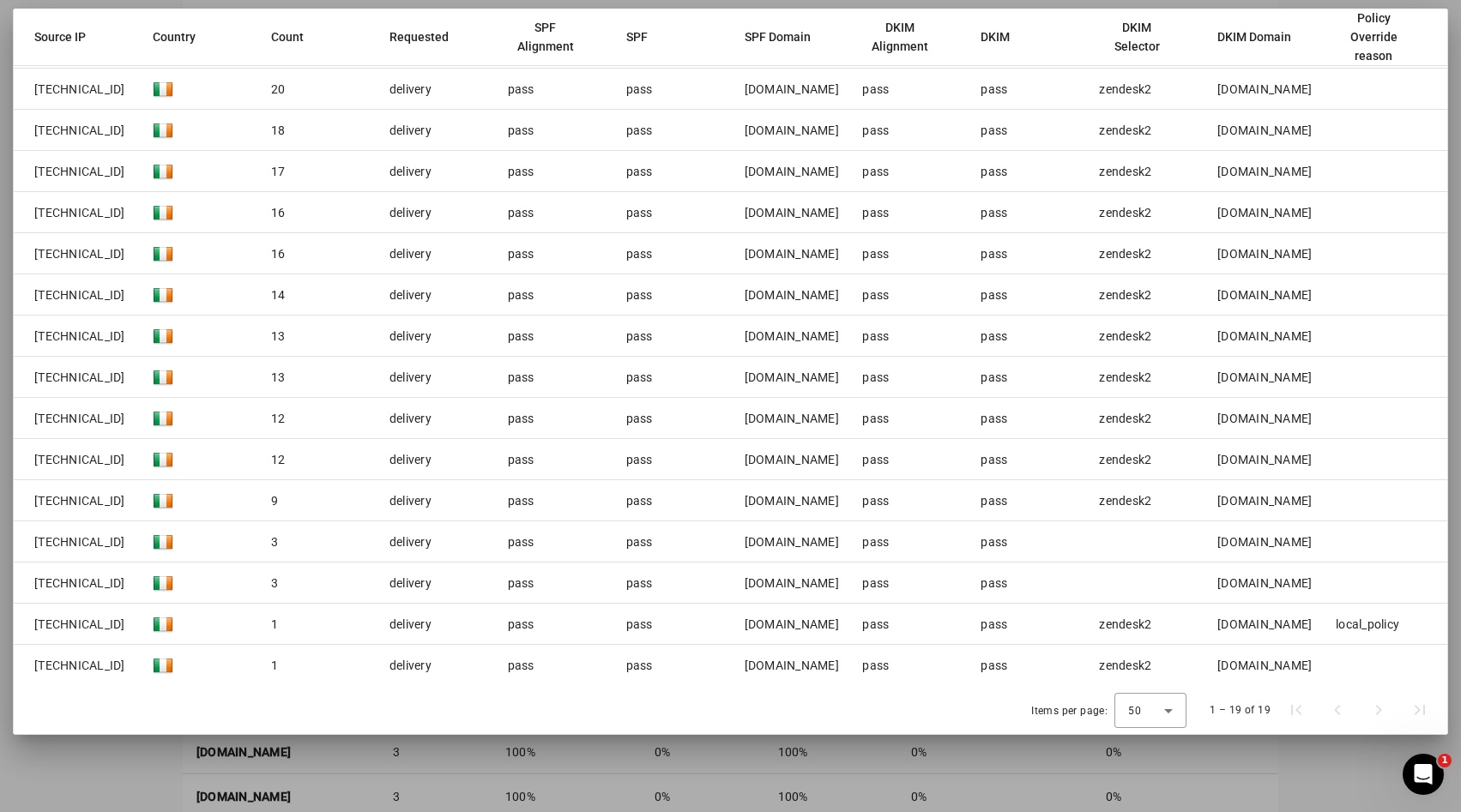
click at [1373, 710] on div "1 – 19 of 19" at bounding box center [1318, 710] width 244 height 41
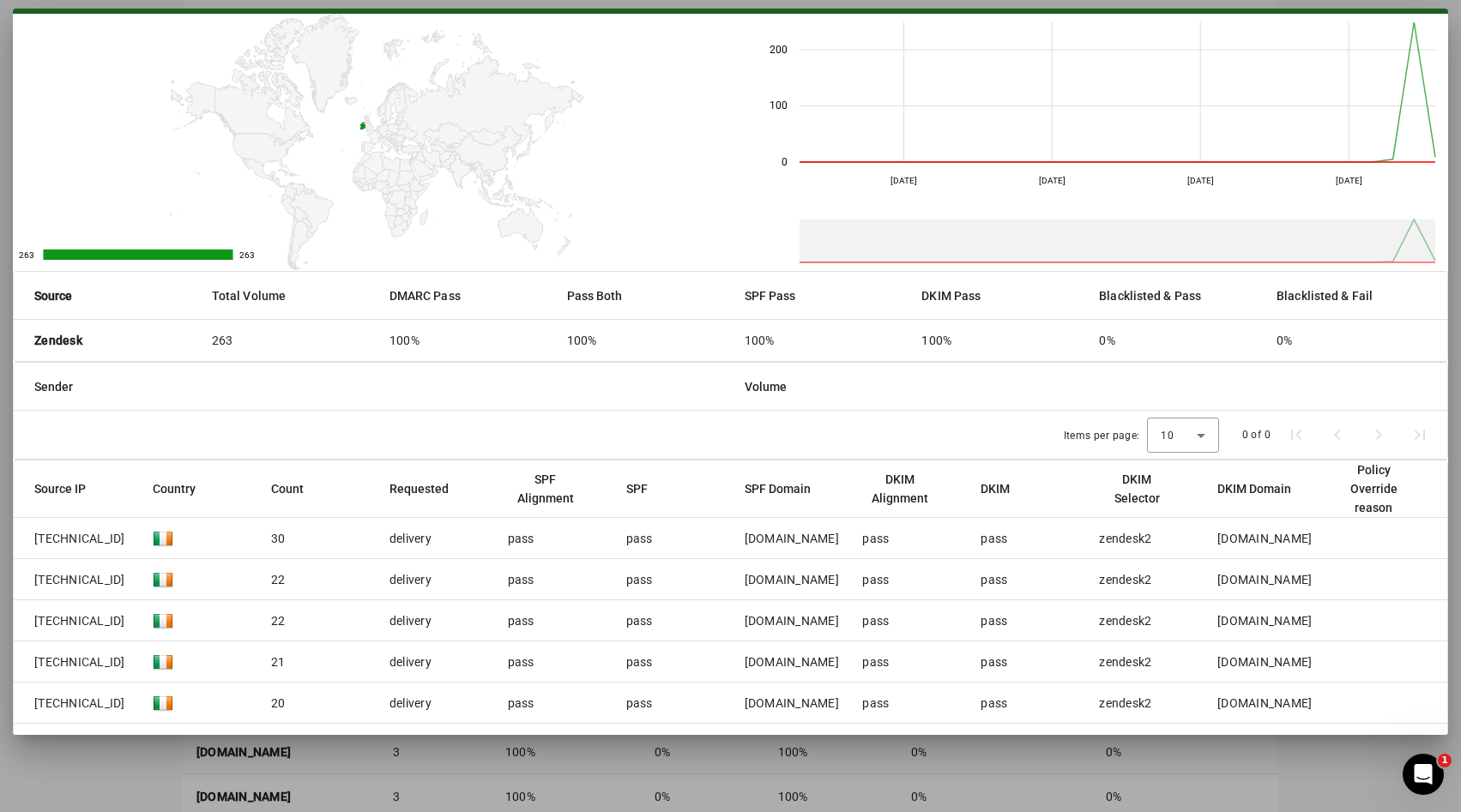
scroll to position [56, 0]
click at [1199, 422] on div "10" at bounding box center [1183, 436] width 45 height 35
click at [1165, 628] on mat-option "50" at bounding box center [1183, 645] width 72 height 41
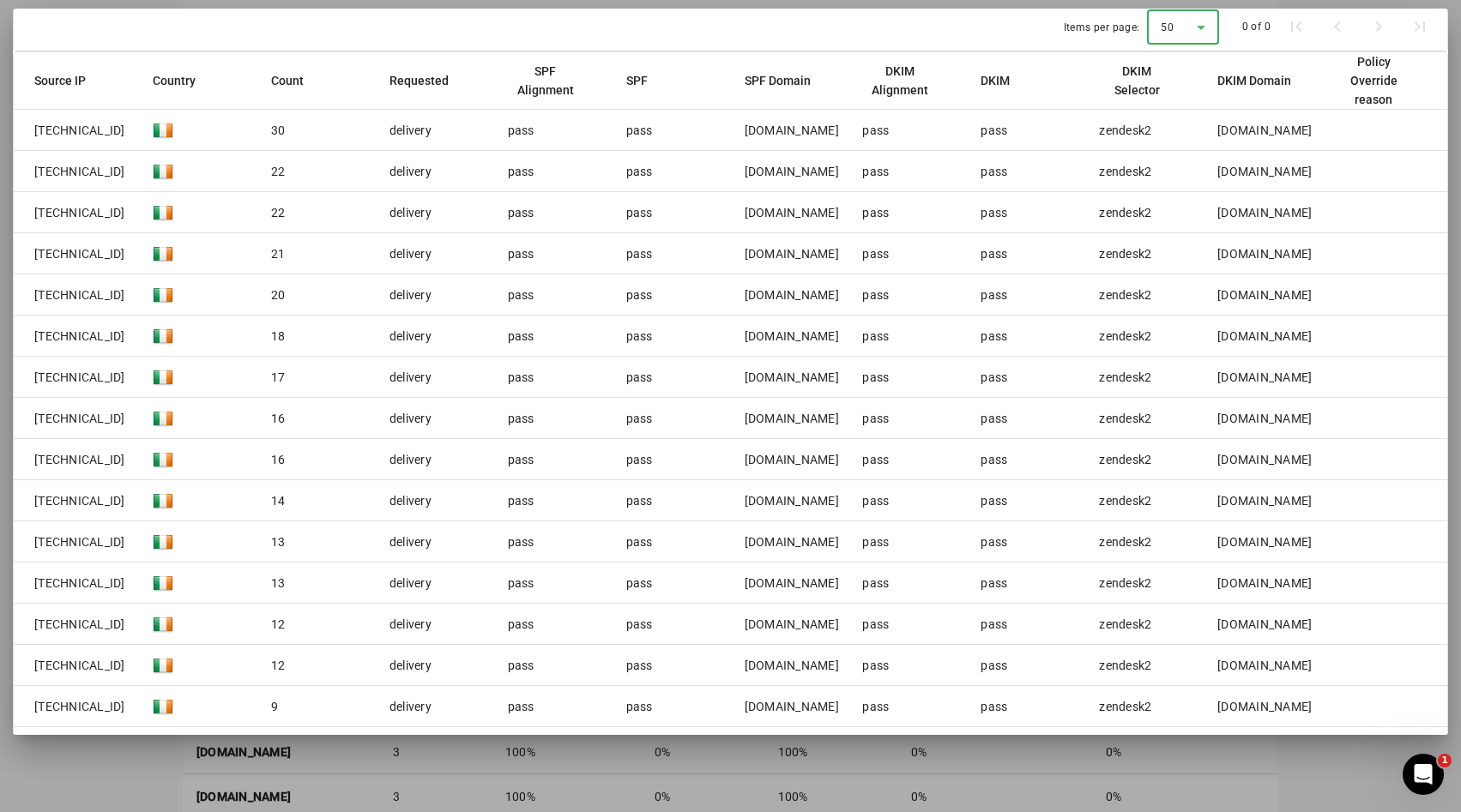
scroll to position [671, 0]
